Goal: Check status: Check status

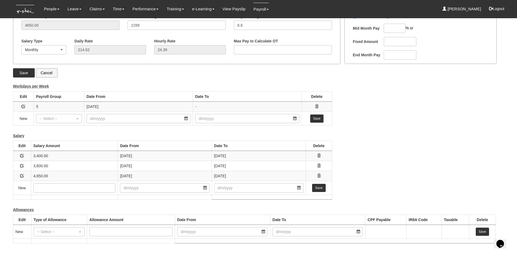
click at [367, 116] on div "Salary Information × Legal Name [PERSON_NAME] [PERSON_NAME] Date of Birth [DATE…" at bounding box center [259, 82] width 492 height 333
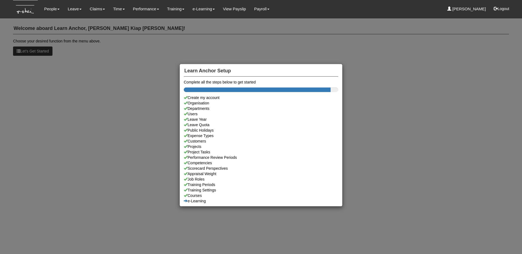
click at [255, 19] on div "Learn Anchor Setup Complete all the steps below to get started Create my accoun…" at bounding box center [261, 127] width 522 height 254
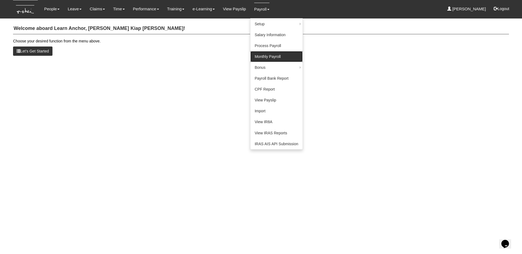
click at [261, 55] on link "Monthly Payroll" at bounding box center [276, 56] width 52 height 11
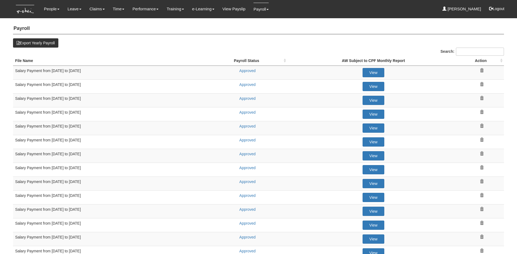
select select "50"
click at [245, 70] on link "Approved" at bounding box center [248, 70] width 16 height 4
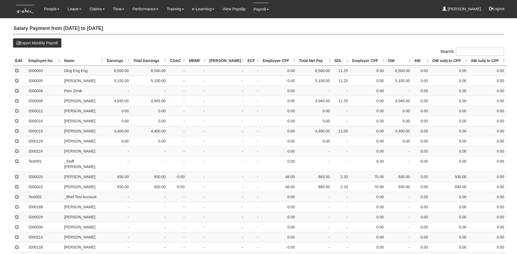
select select "50"
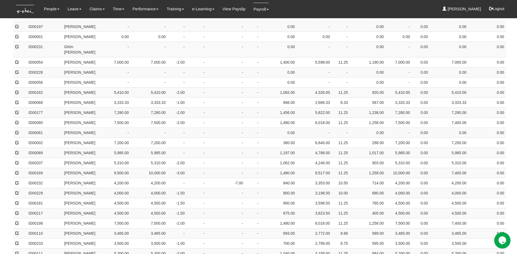
scroll to position [368, 0]
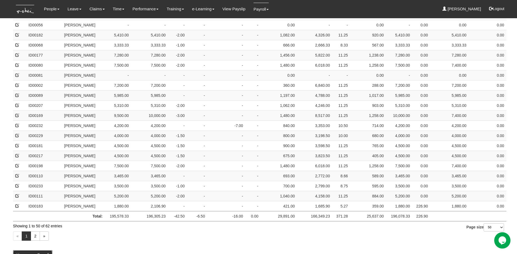
click at [29, 250] on button "Un-approve Payroll" at bounding box center [33, 254] width 40 height 9
click at [224, 10] on link "View Payslip" at bounding box center [234, 9] width 23 height 13
